Goal: Task Accomplishment & Management: Use online tool/utility

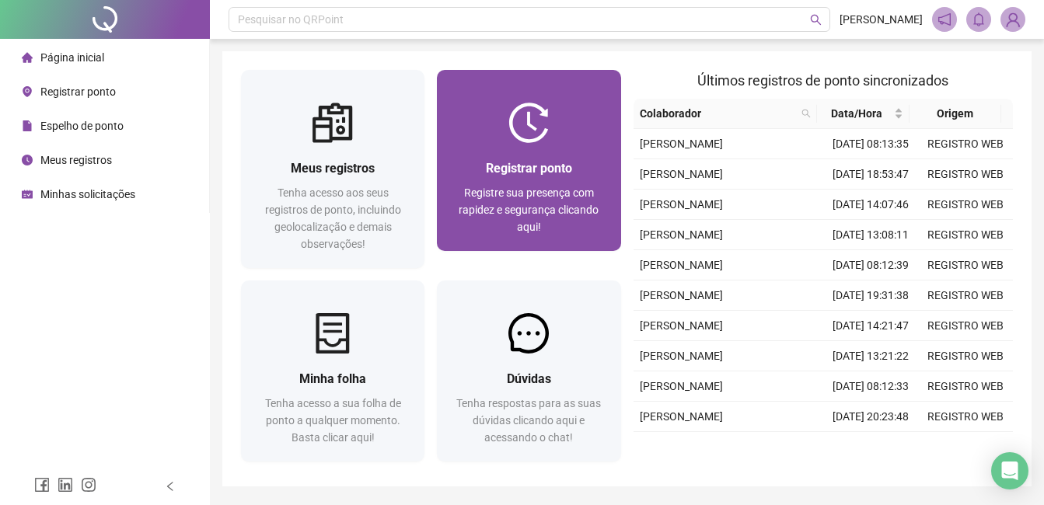
click at [534, 163] on span "Registrar ponto" at bounding box center [529, 168] width 86 height 15
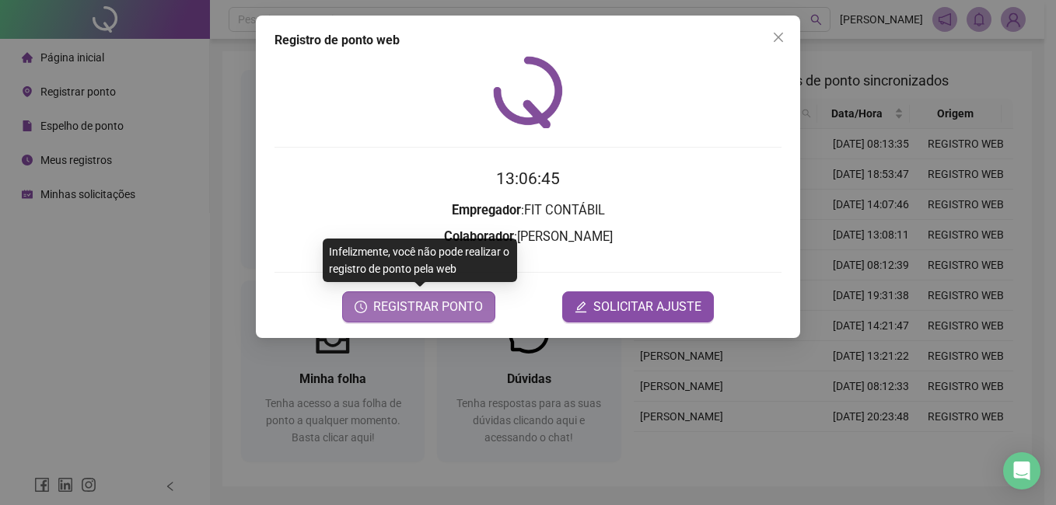
click at [429, 305] on span "REGISTRAR PONTO" at bounding box center [428, 307] width 110 height 19
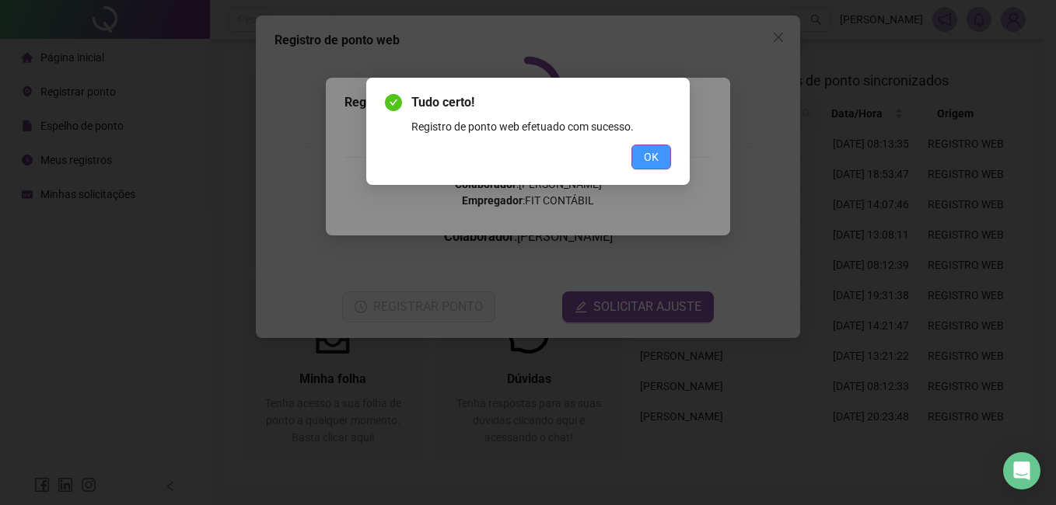
click at [663, 159] on button "OK" at bounding box center [651, 157] width 40 height 25
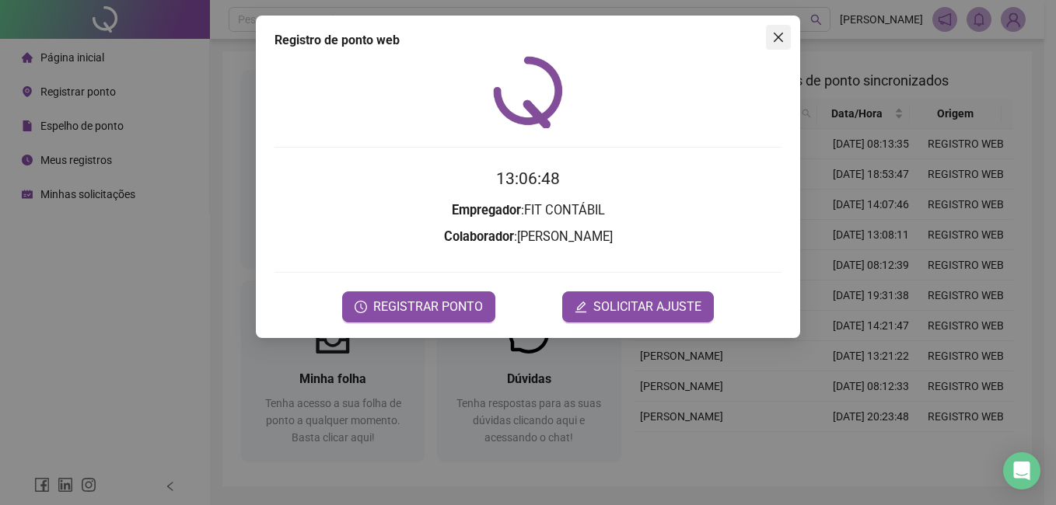
click at [784, 33] on icon "close" at bounding box center [778, 37] width 12 height 12
